Goal: Task Accomplishment & Management: Use online tool/utility

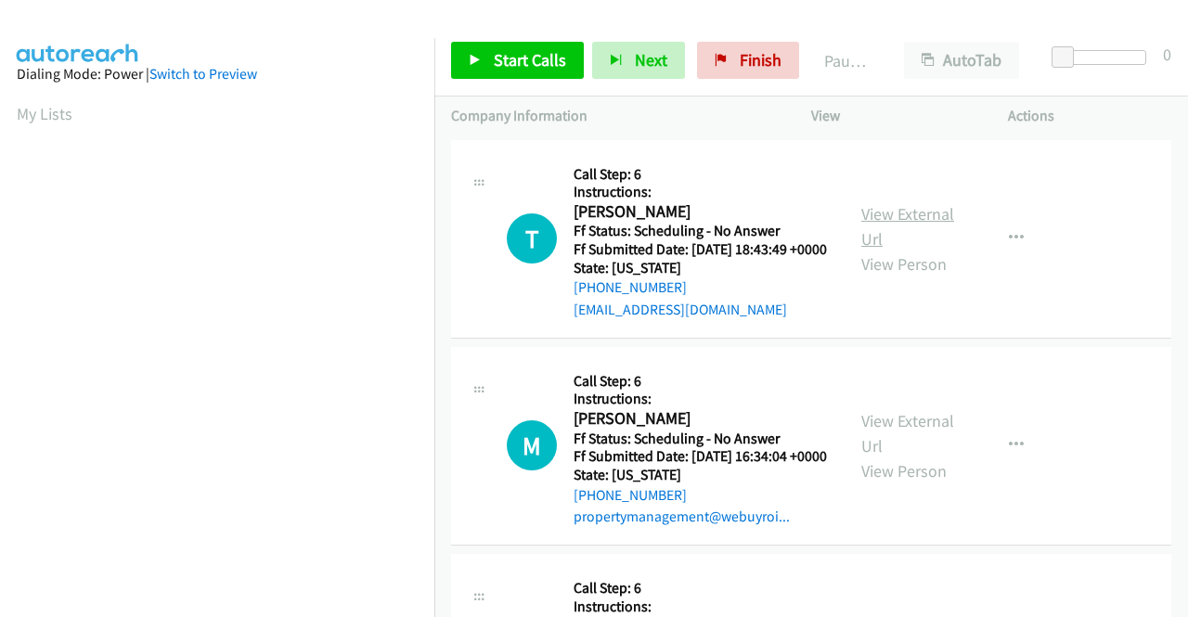
click at [898, 214] on link "View External Url" at bounding box center [907, 226] width 93 height 46
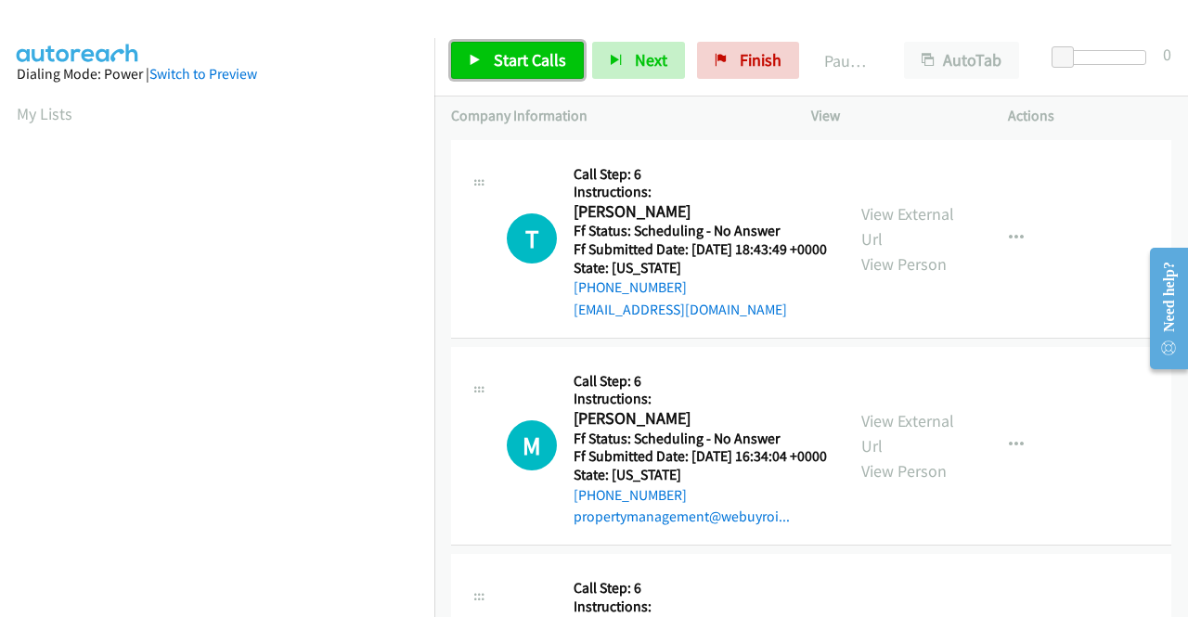
click at [483, 67] on link "Start Calls" at bounding box center [517, 60] width 133 height 37
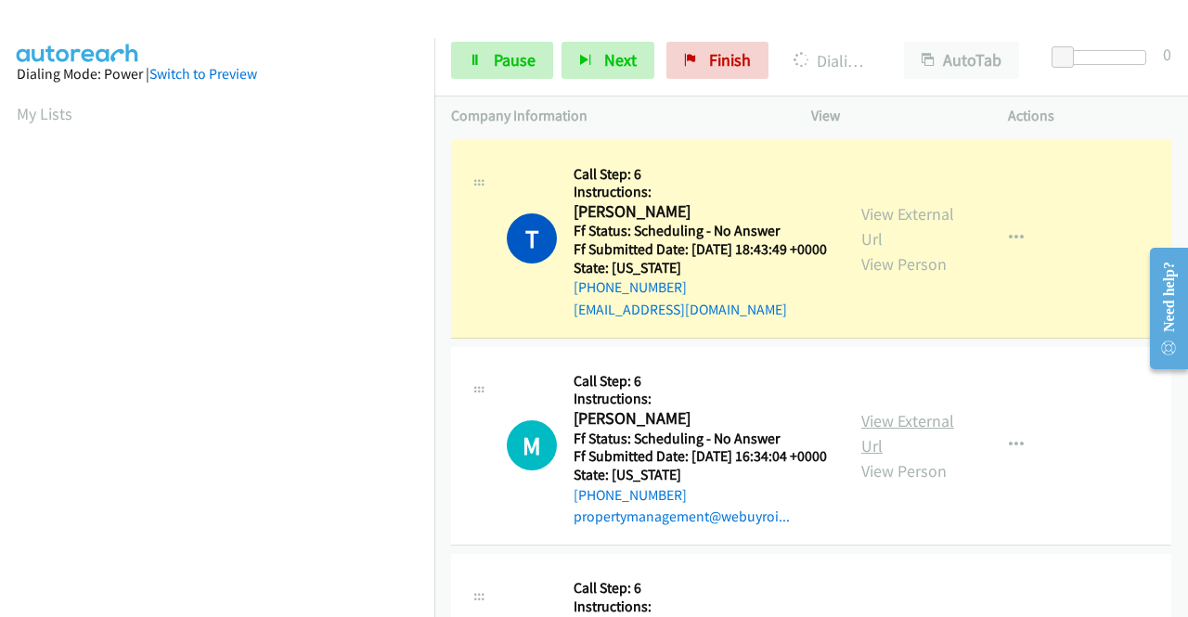
click at [902, 453] on link "View External Url" at bounding box center [907, 433] width 93 height 46
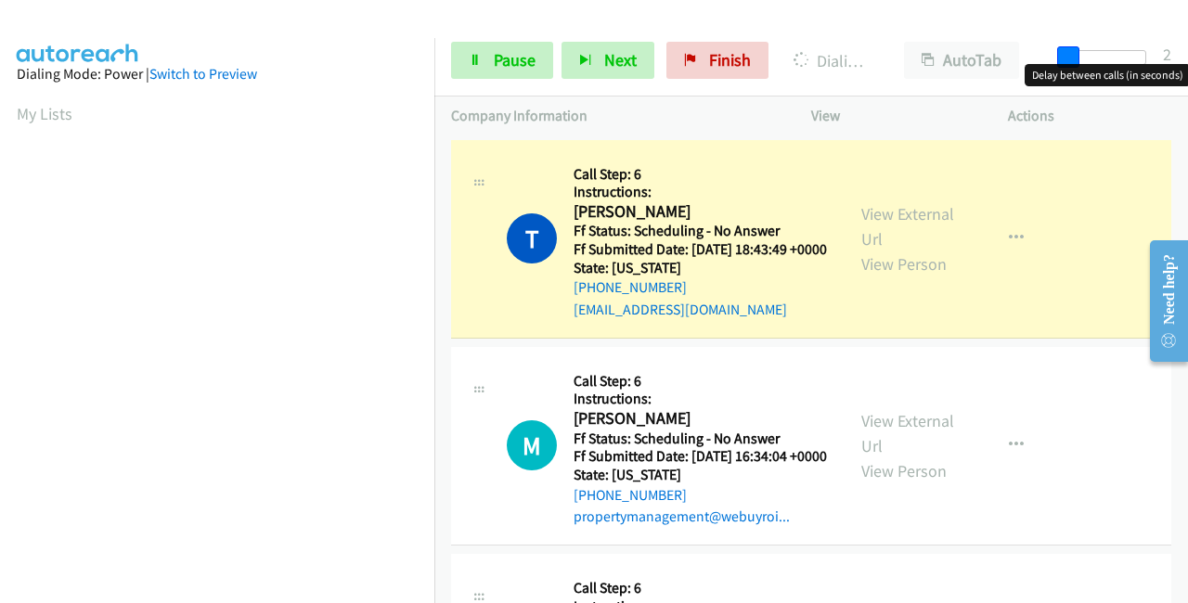
click at [1075, 55] on span at bounding box center [1068, 57] width 22 height 22
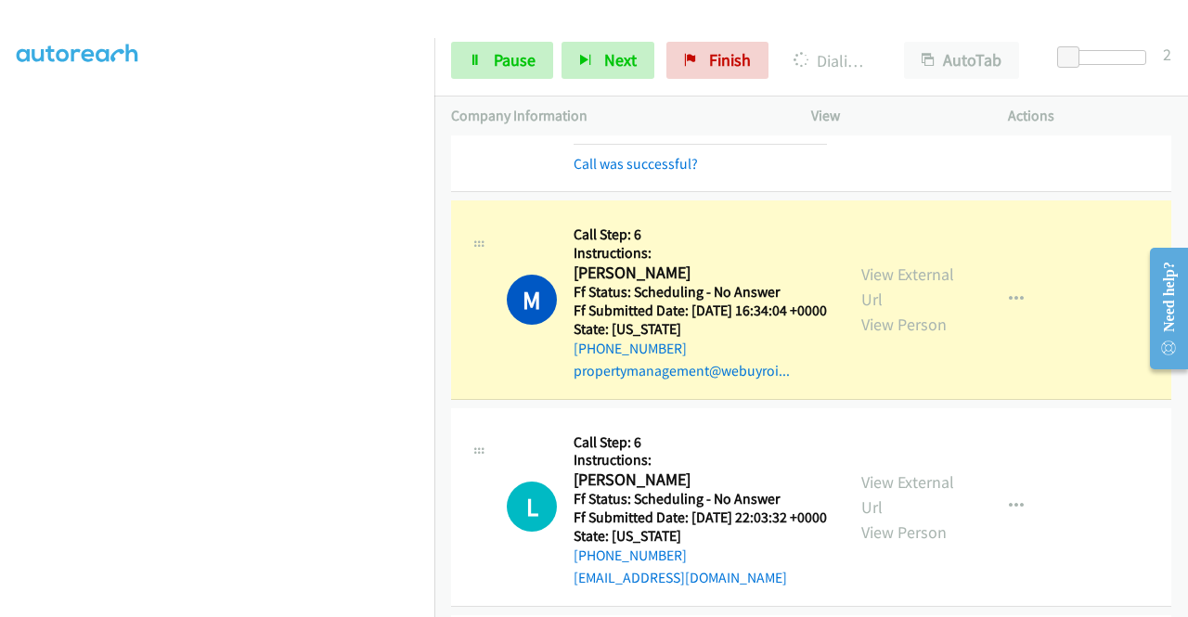
scroll to position [278, 0]
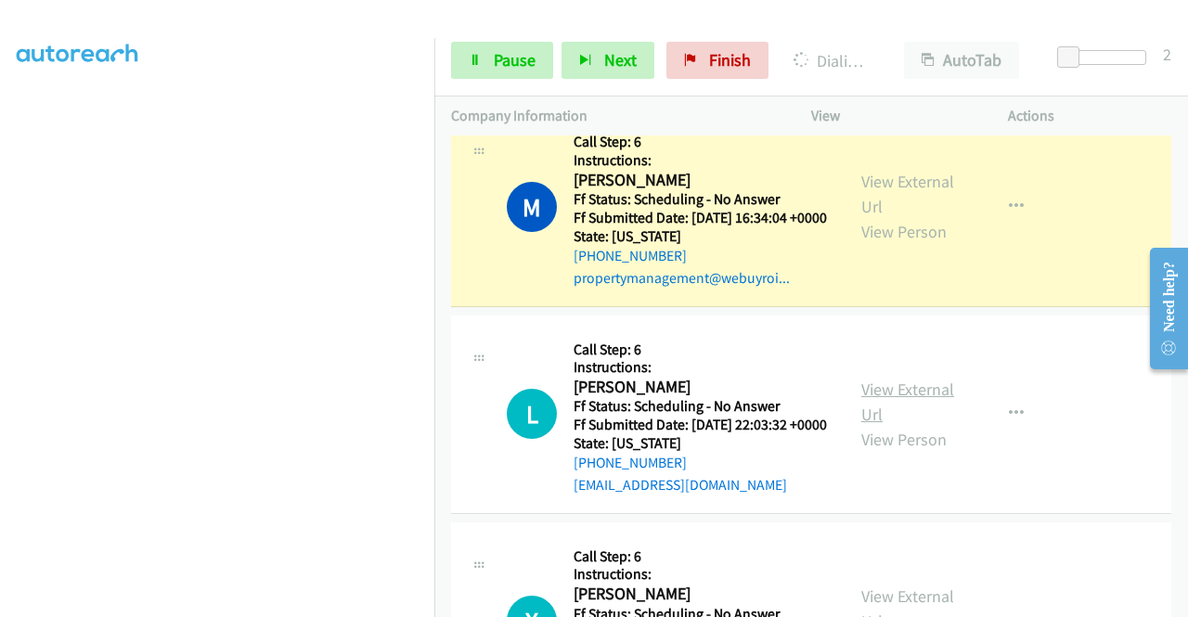
click at [871, 425] on link "View External Url" at bounding box center [907, 402] width 93 height 46
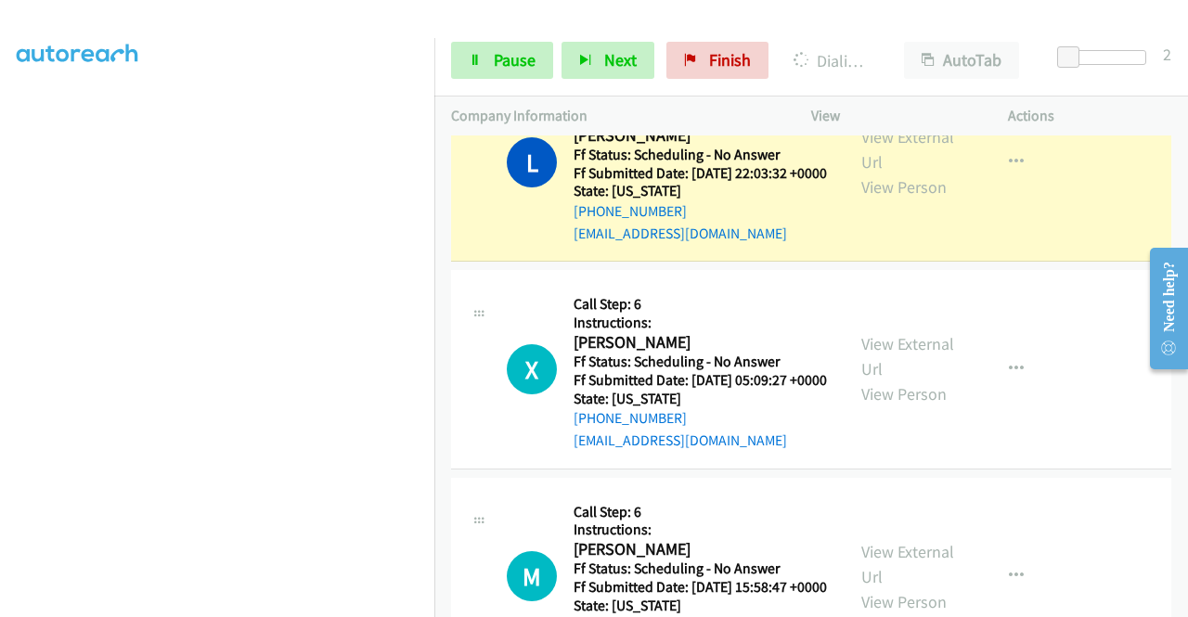
scroll to position [557, 0]
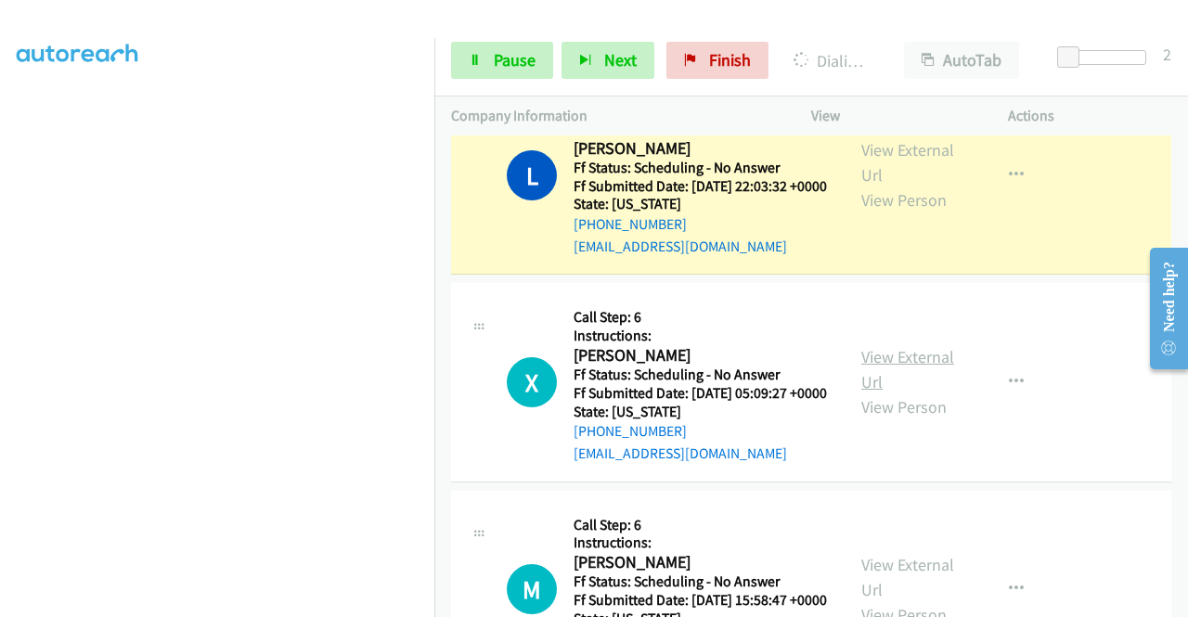
click at [887, 393] on link "View External Url" at bounding box center [907, 369] width 93 height 46
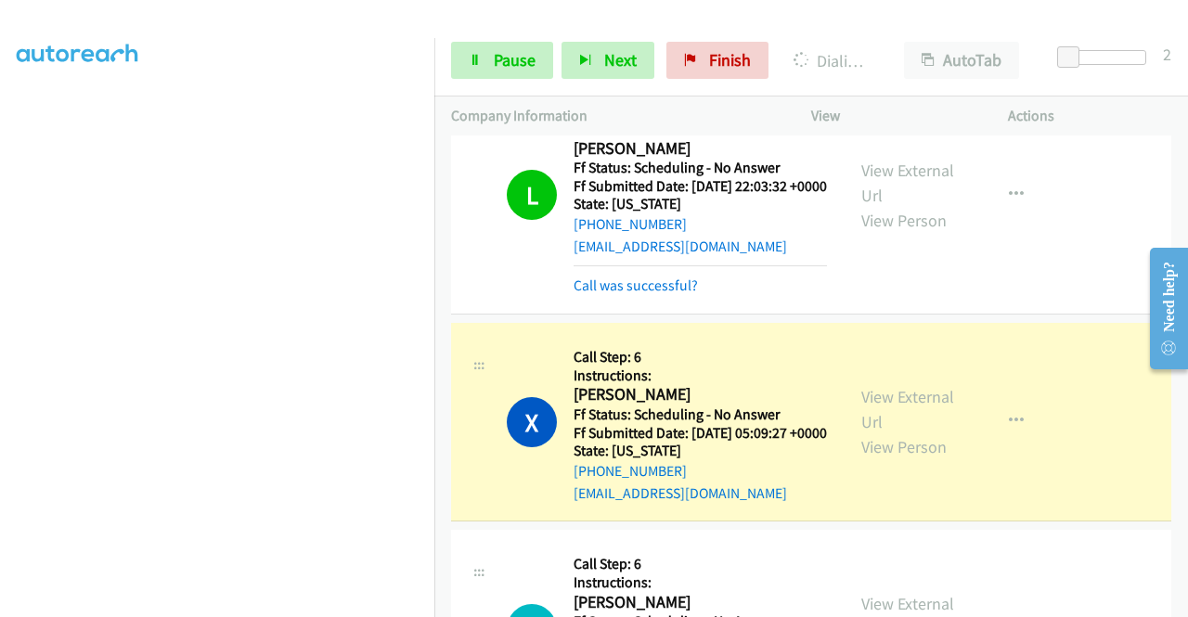
scroll to position [423, 0]
click at [514, 71] on link "Pause" at bounding box center [502, 60] width 102 height 37
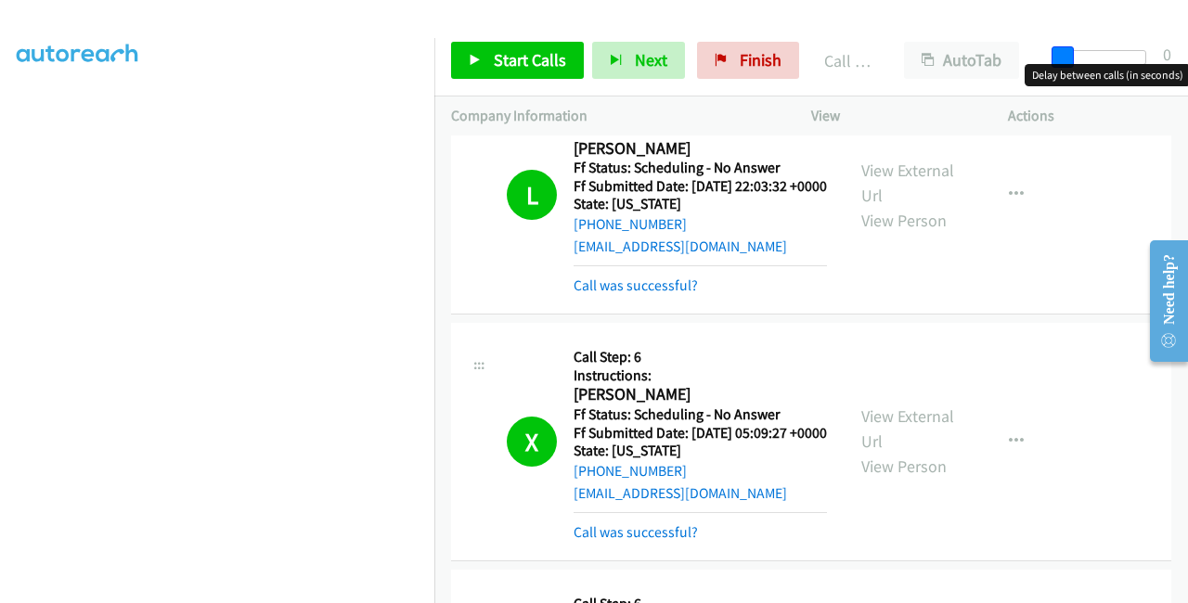
click at [1028, 58] on div "Start Calls Pause Next Finish Call Completed AutoTab AutoTab 0" at bounding box center [811, 60] width 754 height 71
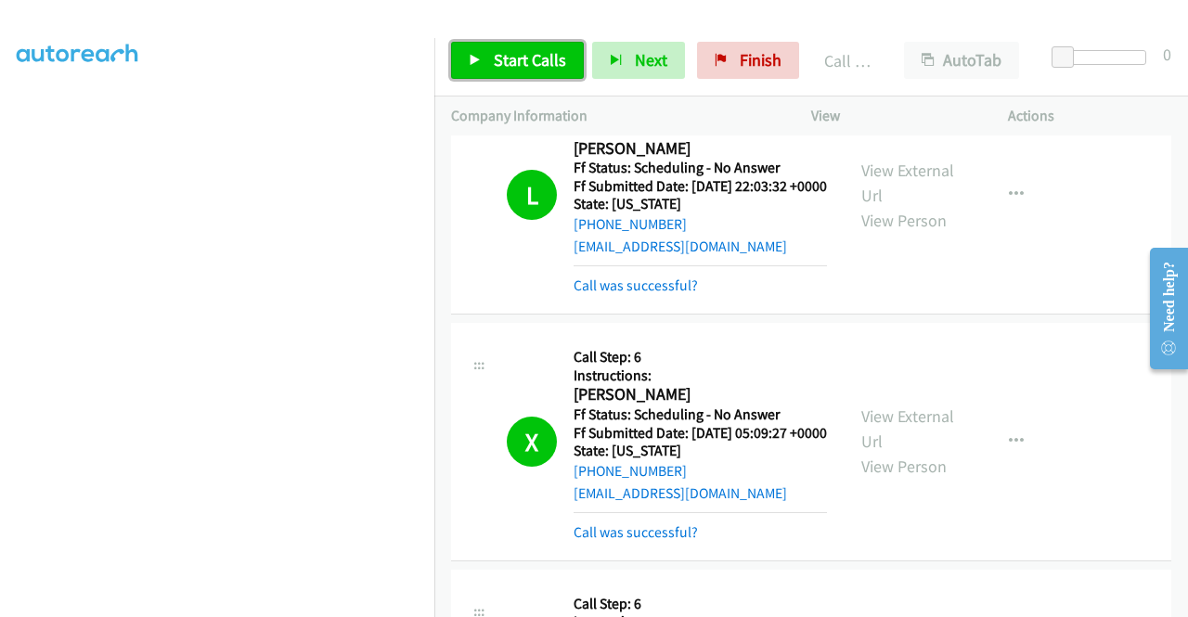
click at [555, 58] on span "Start Calls" at bounding box center [530, 59] width 72 height 21
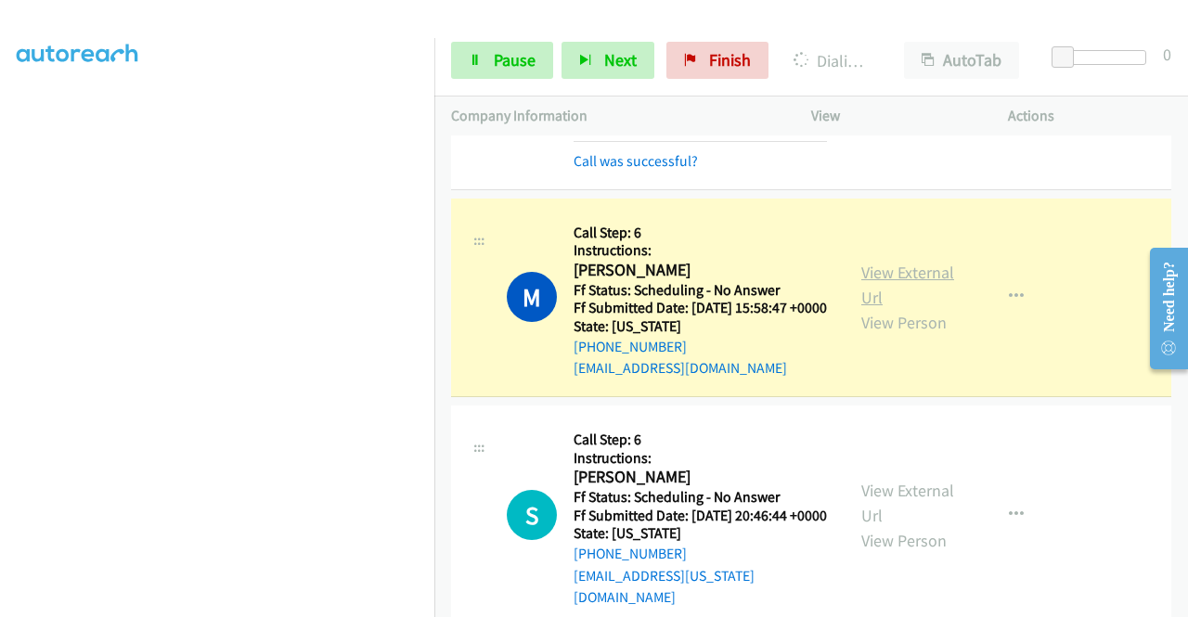
click at [891, 308] on link "View External Url" at bounding box center [907, 285] width 93 height 46
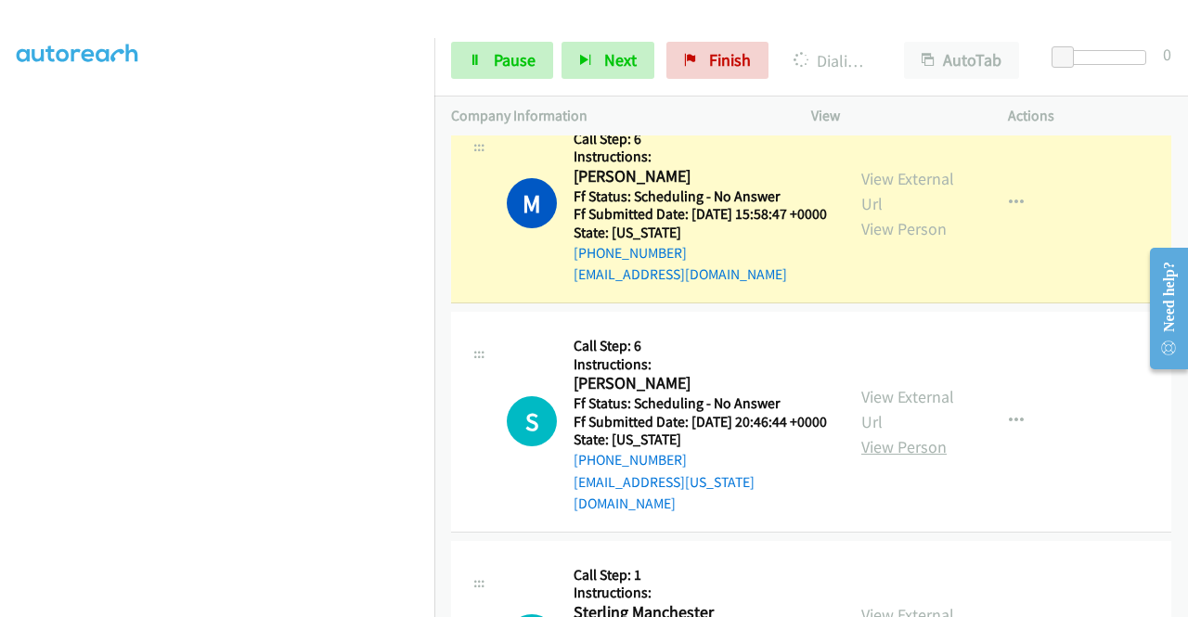
scroll to position [1114, 0]
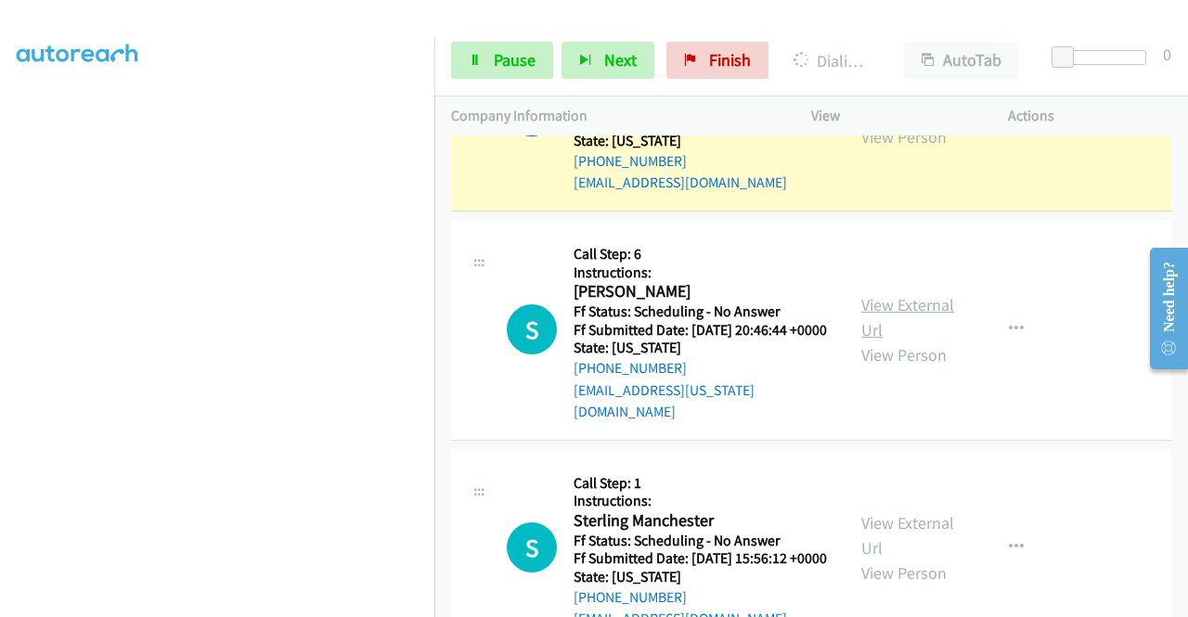
click at [911, 341] on link "View External Url" at bounding box center [907, 317] width 93 height 46
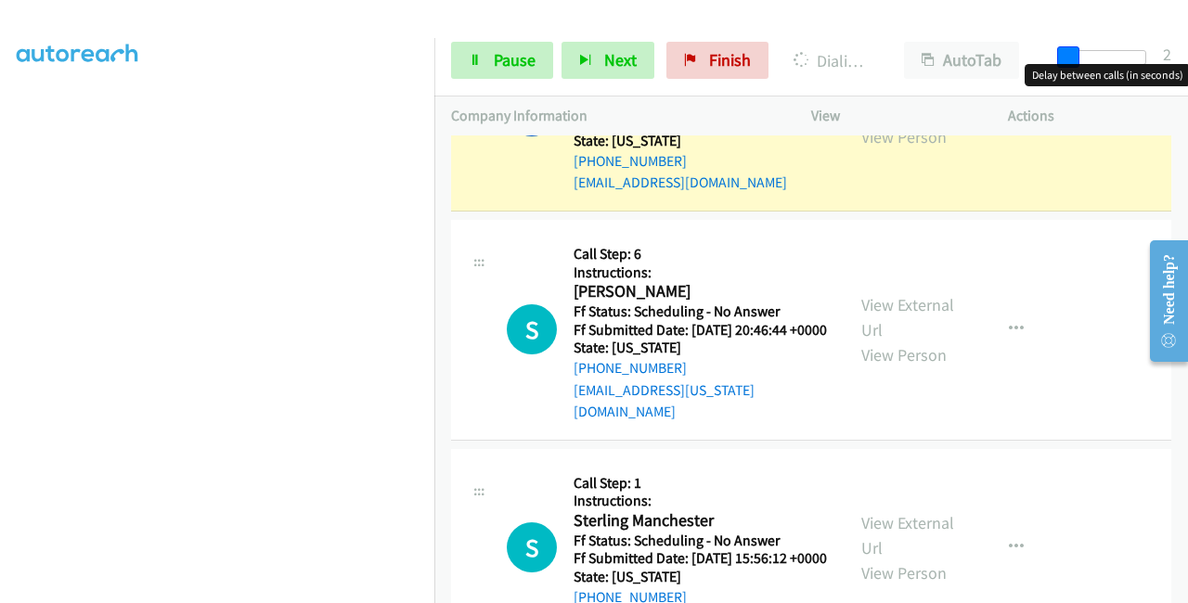
click at [1064, 64] on body "Start Calls Pause Next Finish Dialing [PERSON_NAME] AutoTab AutoTab 2 Company I…" at bounding box center [594, 44] width 1188 height 88
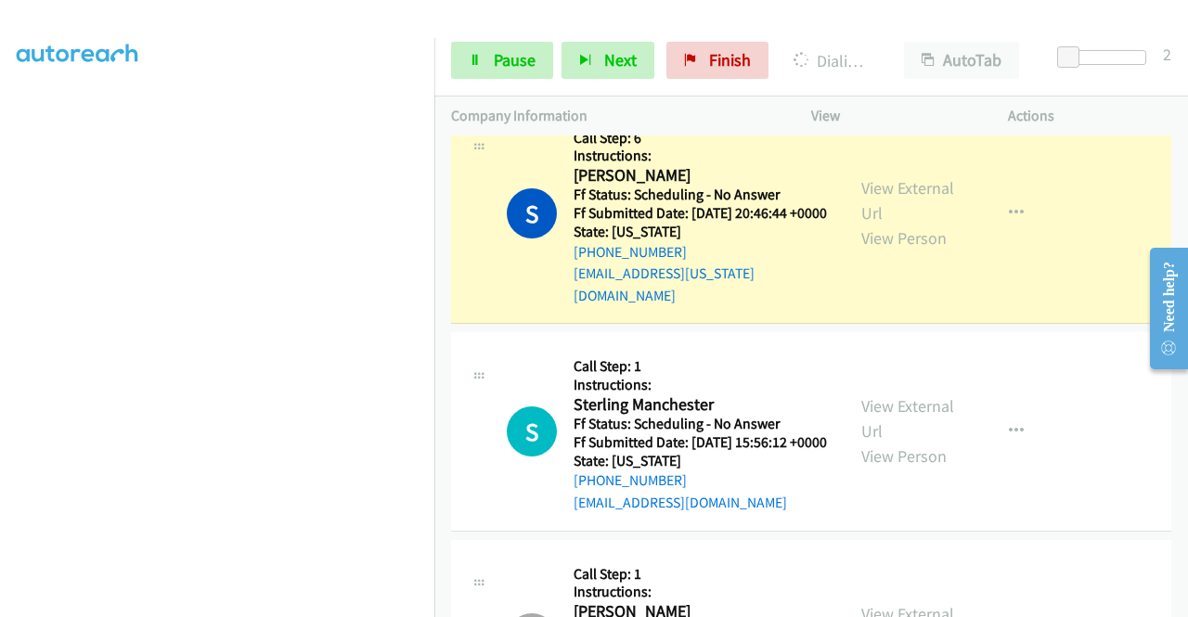
scroll to position [1299, 0]
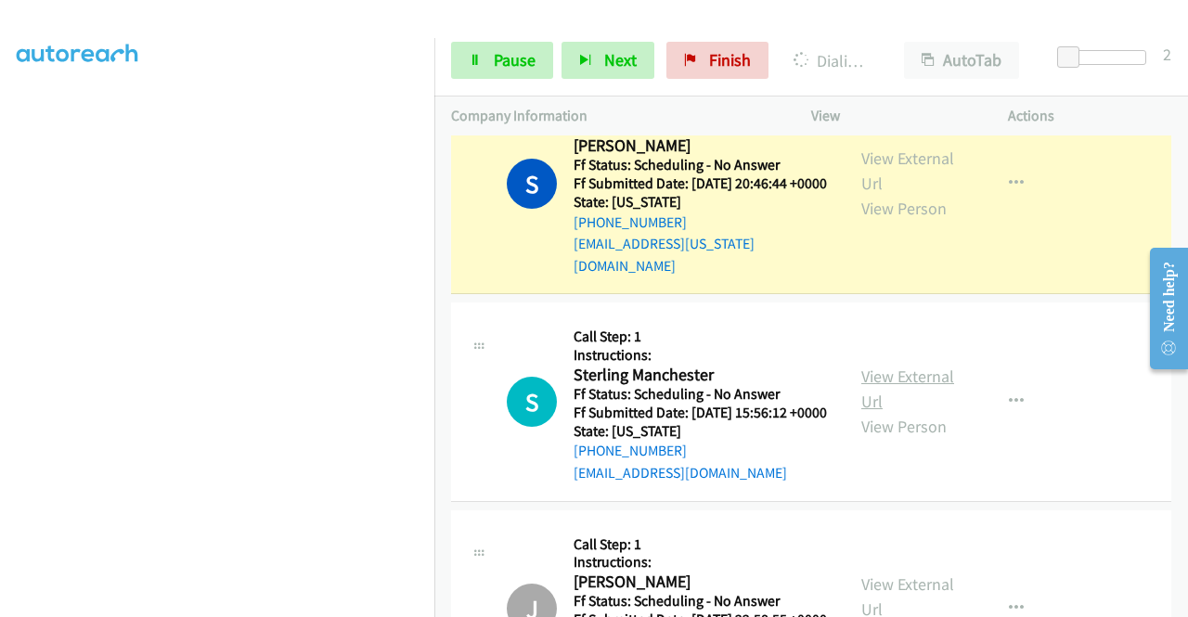
click at [885, 412] on link "View External Url" at bounding box center [907, 389] width 93 height 46
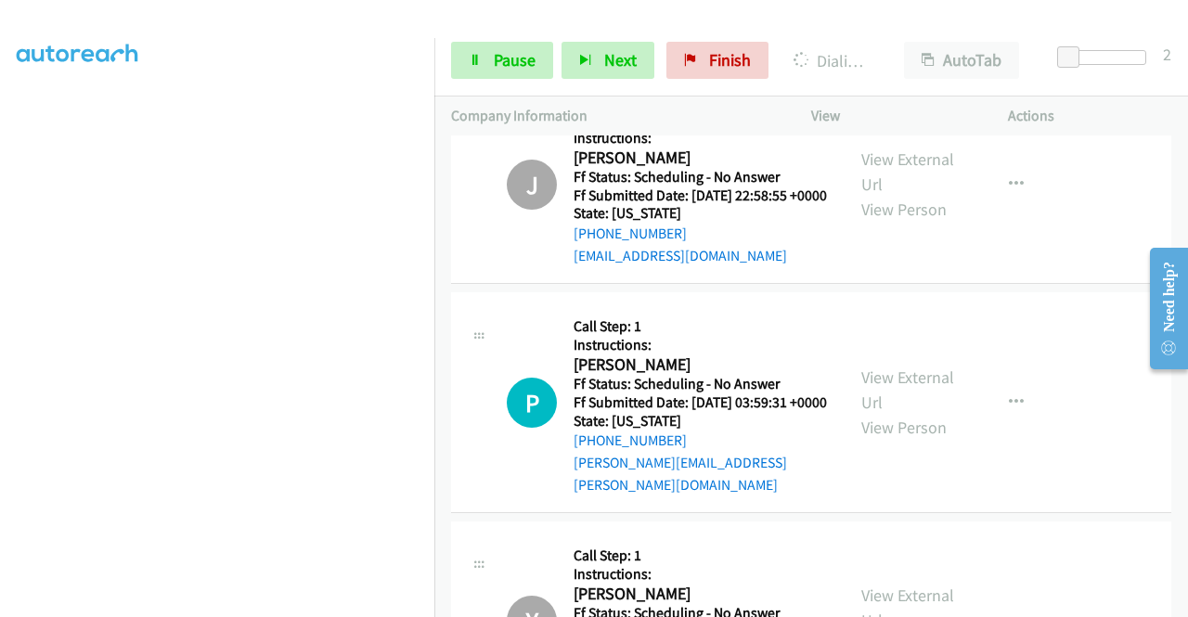
scroll to position [1856, 0]
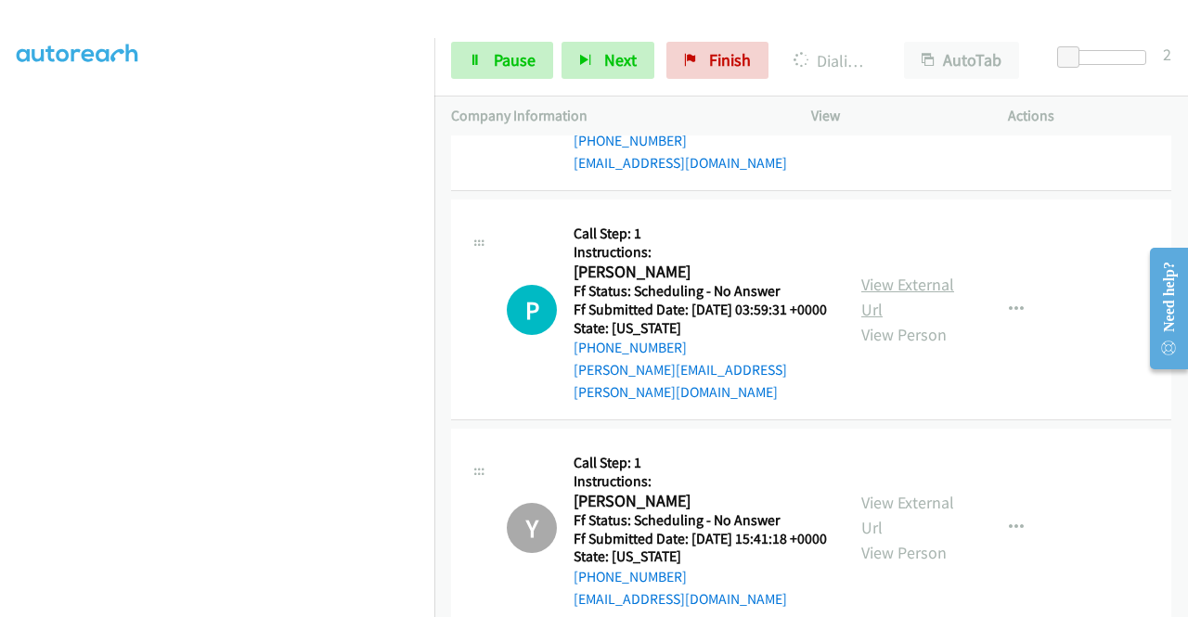
click at [879, 320] on link "View External Url" at bounding box center [907, 297] width 93 height 46
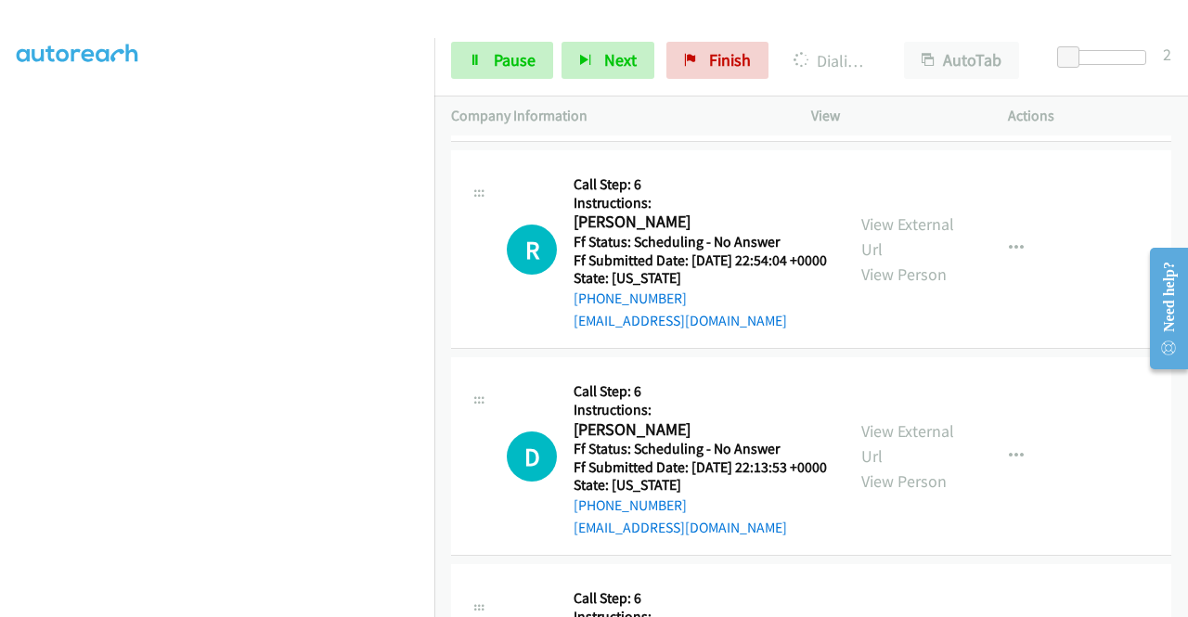
scroll to position [2452, 0]
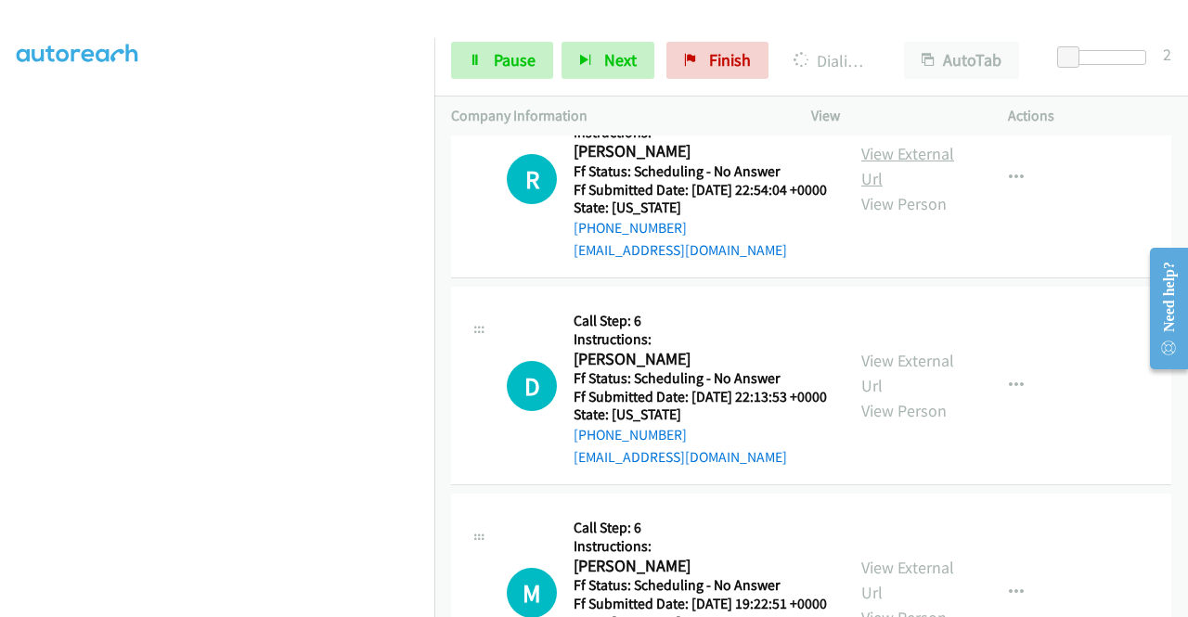
click at [862, 189] on link "View External Url" at bounding box center [907, 166] width 93 height 46
click at [517, 56] on span "Pause" at bounding box center [515, 59] width 42 height 21
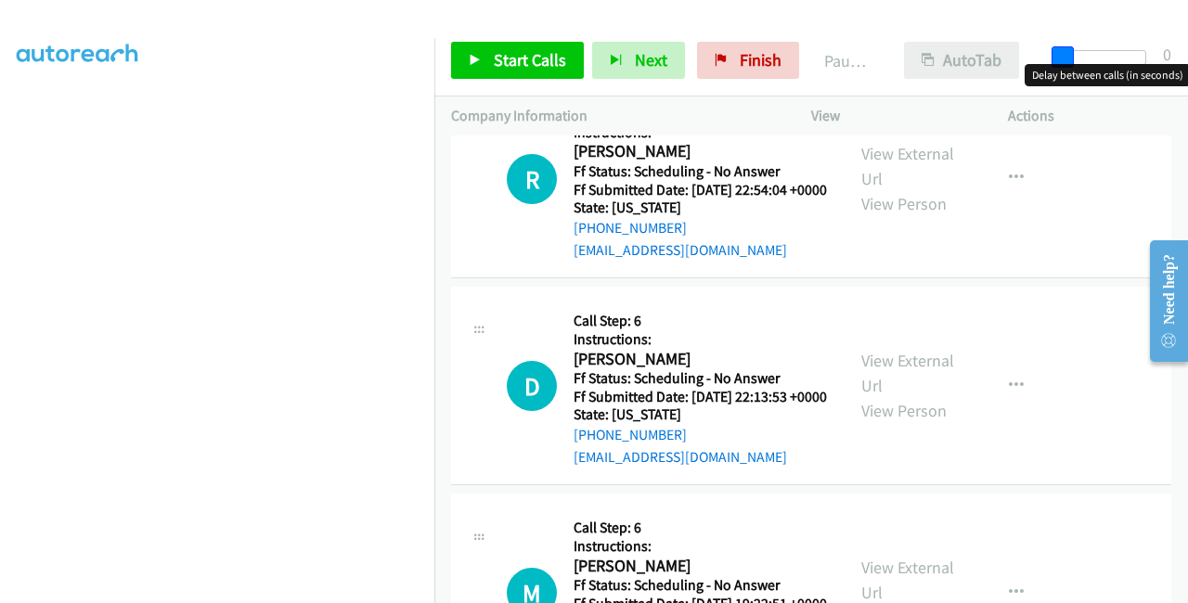
drag, startPoint x: 1064, startPoint y: 62, endPoint x: 980, endPoint y: 57, distance: 83.7
click at [1023, 62] on div "Start Calls Pause Next Finish Paused AutoTab AutoTab 0" at bounding box center [811, 60] width 754 height 71
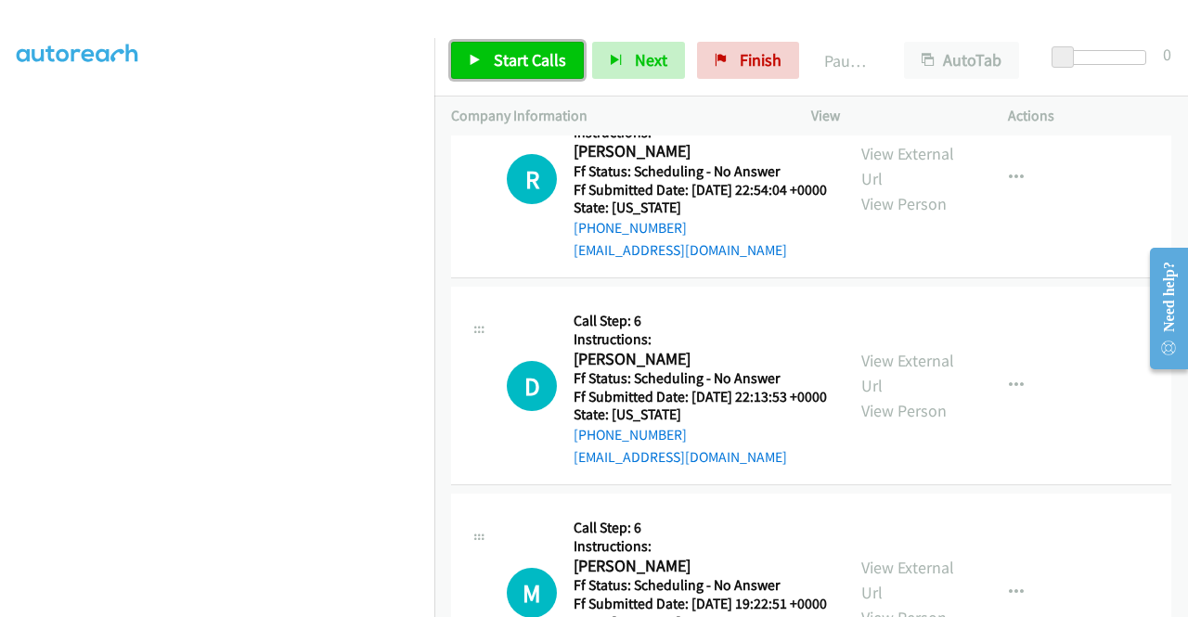
click at [527, 70] on span "Start Calls" at bounding box center [530, 59] width 72 height 21
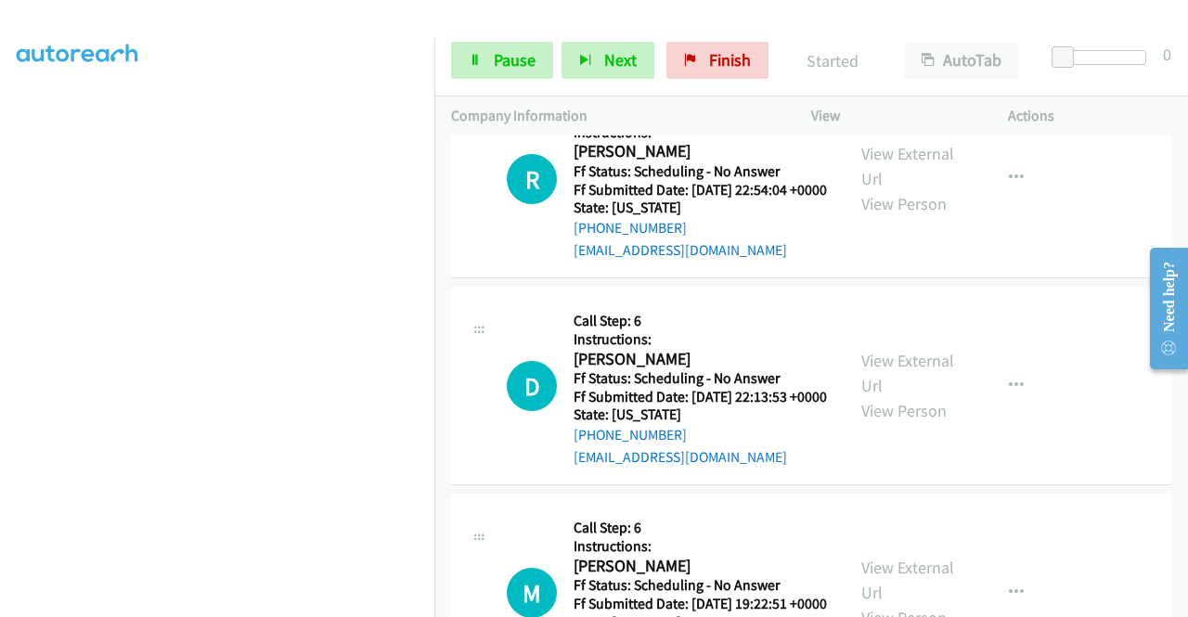
scroll to position [2174, 0]
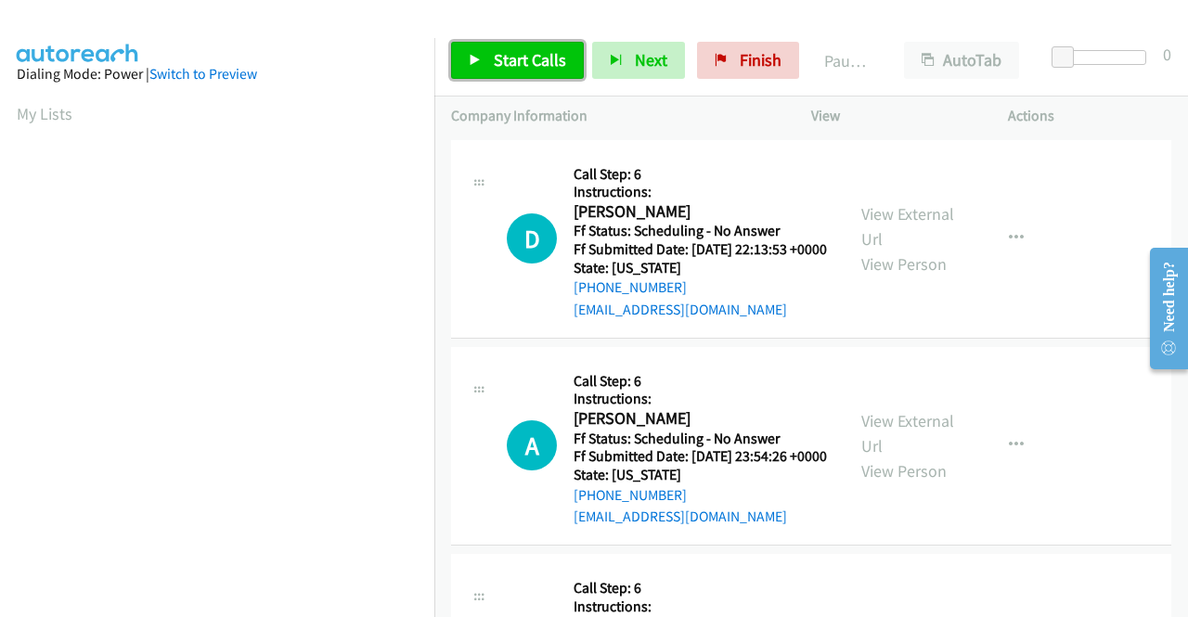
click at [488, 59] on link "Start Calls" at bounding box center [517, 60] width 133 height 37
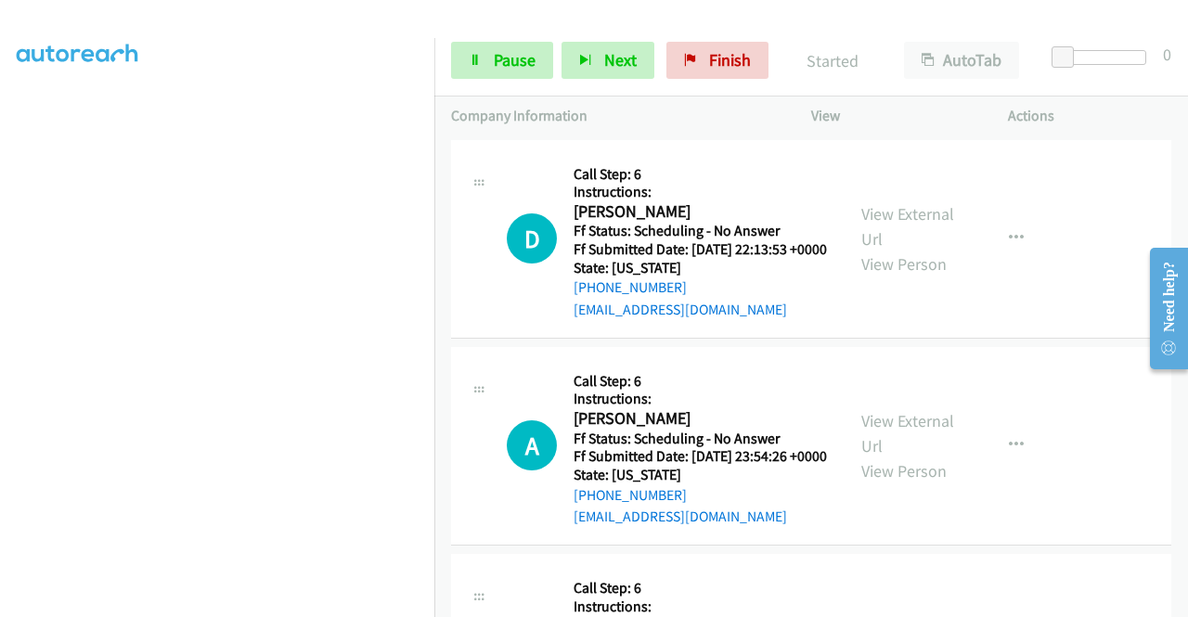
scroll to position [423, 0]
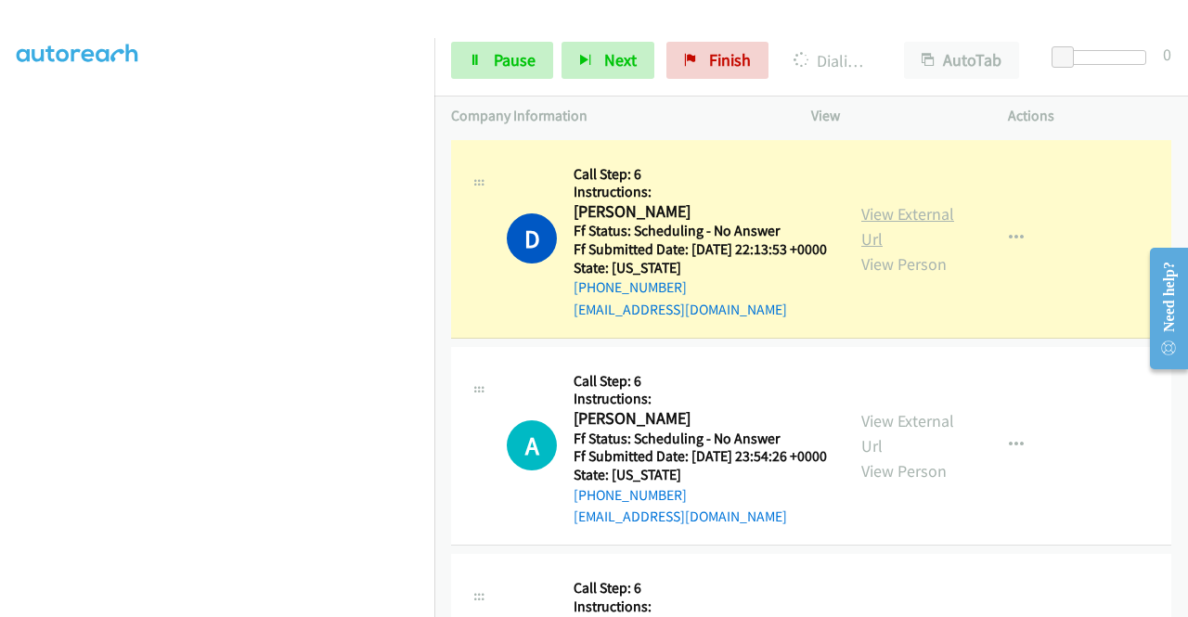
click at [885, 229] on link "View External Url" at bounding box center [907, 226] width 93 height 46
click at [867, 457] on link "View External Url" at bounding box center [907, 433] width 93 height 46
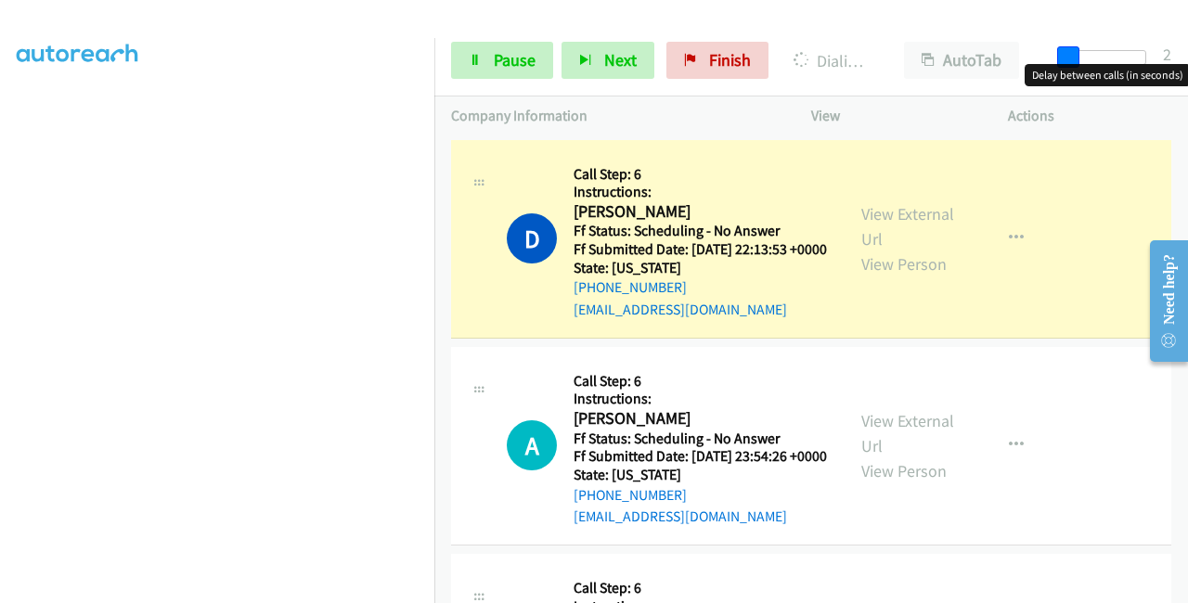
click at [1067, 58] on span at bounding box center [1068, 57] width 22 height 22
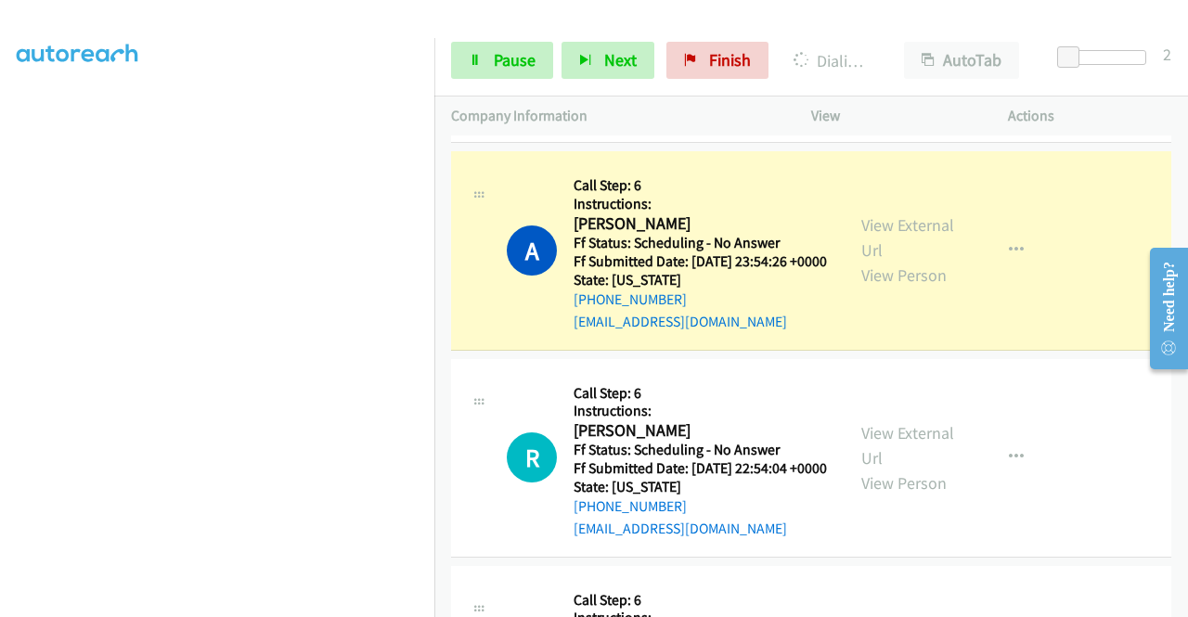
scroll to position [278, 0]
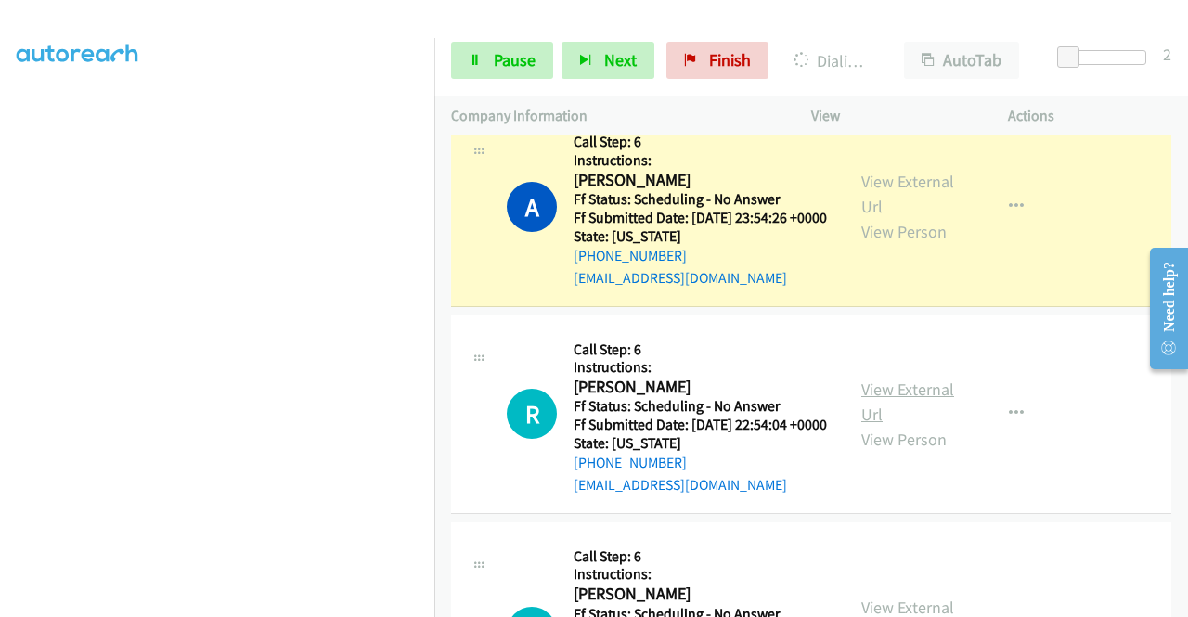
click at [913, 425] on link "View External Url" at bounding box center [907, 402] width 93 height 46
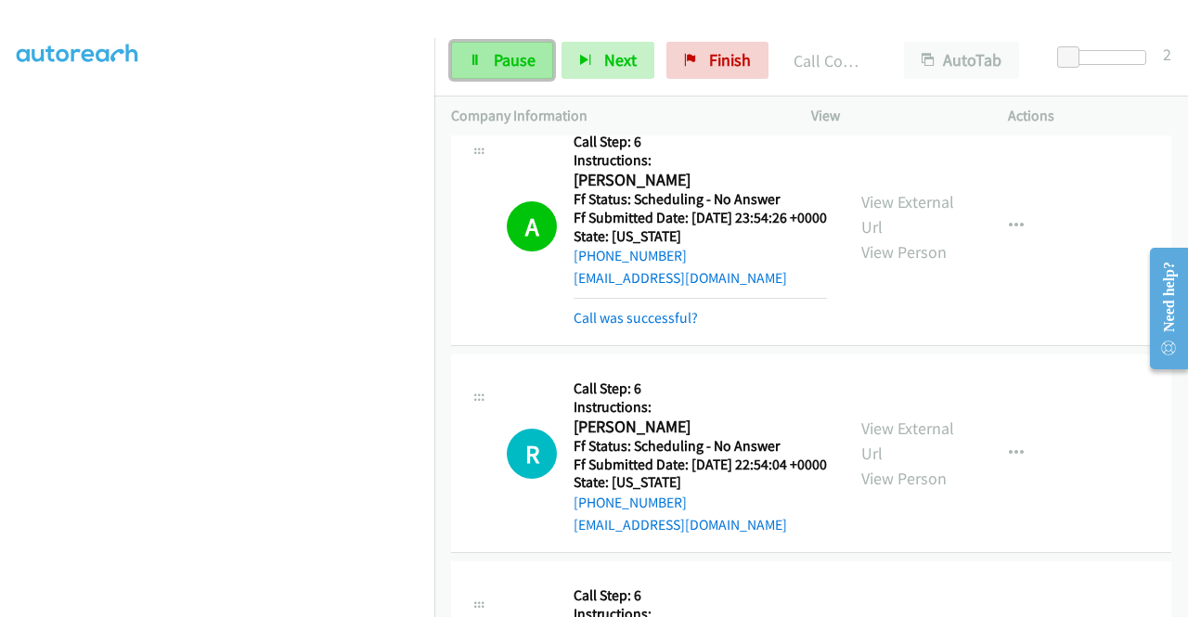
click at [518, 48] on link "Pause" at bounding box center [502, 60] width 102 height 37
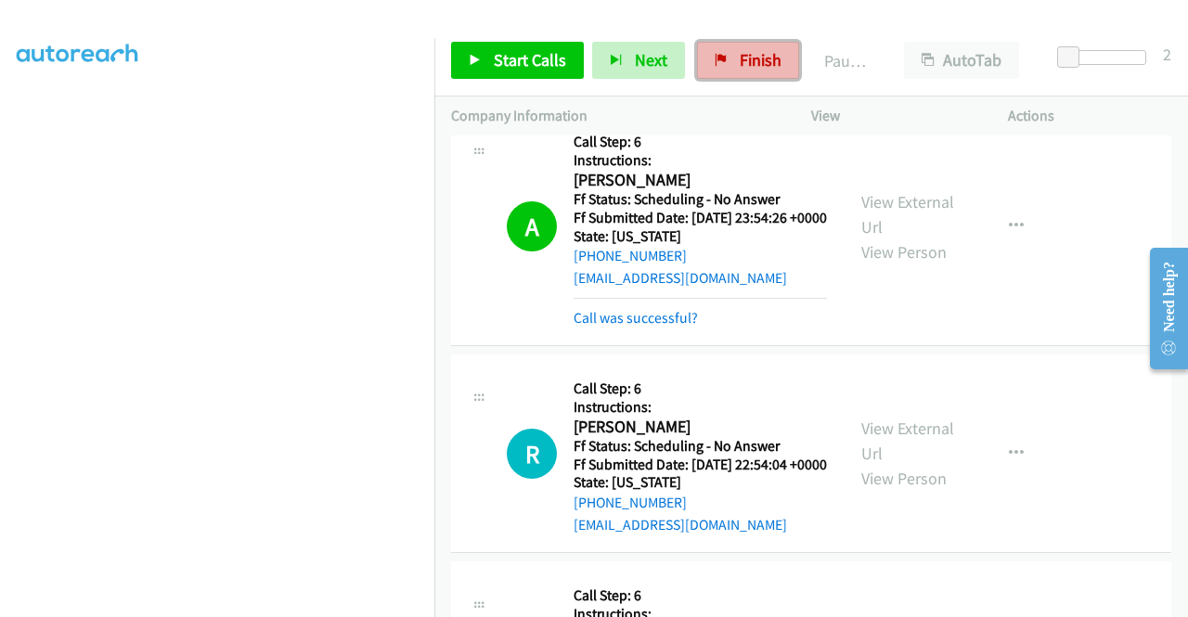
click at [744, 56] on span "Finish" at bounding box center [761, 59] width 42 height 21
